Goal: Information Seeking & Learning: Learn about a topic

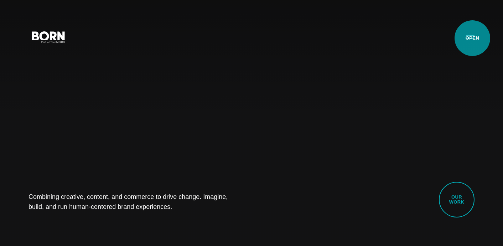
click at [473, 38] on button "Primary Menu" at bounding box center [470, 36] width 17 height 15
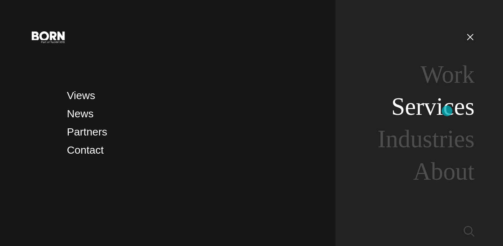
click at [447, 111] on link "Services" at bounding box center [433, 106] width 83 height 27
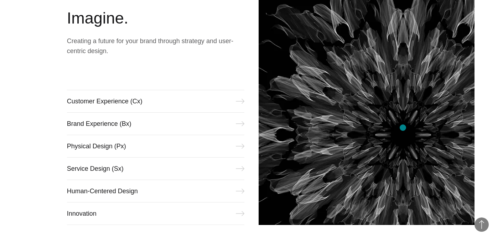
scroll to position [288, 0]
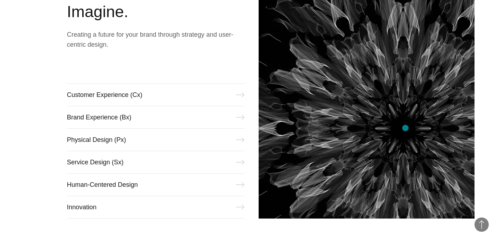
click at [406, 128] on img at bounding box center [367, 103] width 216 height 232
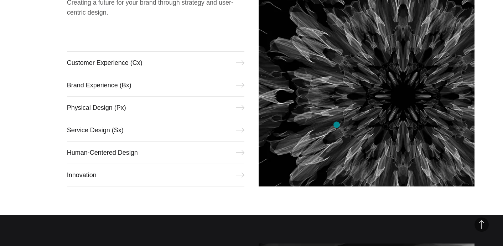
scroll to position [352, 0]
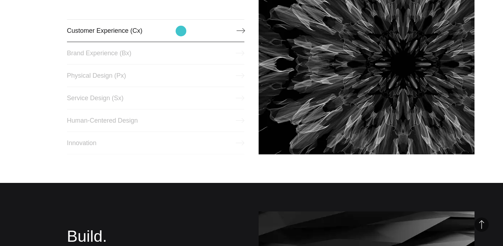
click at [181, 31] on link "Customer Experience (Cx)" at bounding box center [156, 30] width 178 height 23
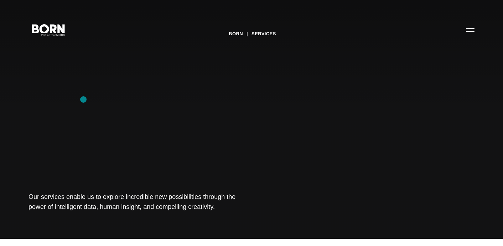
scroll to position [0, 0]
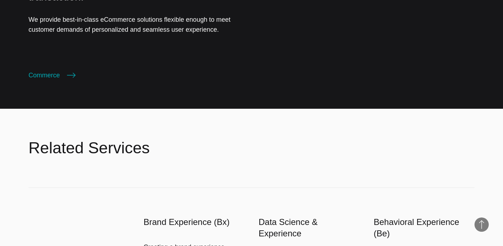
scroll to position [1640, 0]
